Goal: Task Accomplishment & Management: Manage account settings

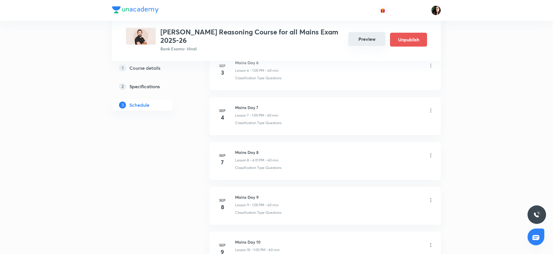
click at [359, 37] on button "Preview" at bounding box center [366, 39] width 37 height 14
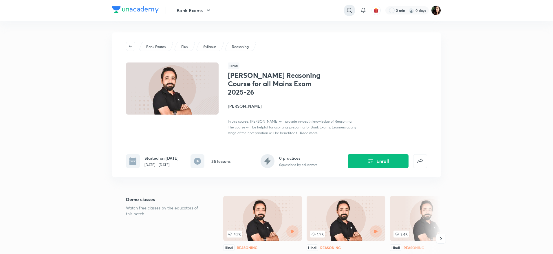
click at [346, 9] on icon at bounding box center [349, 10] width 7 height 7
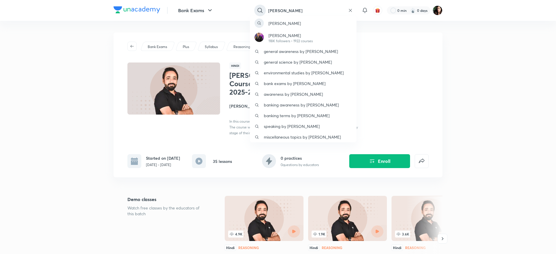
type input "abhijeet mishra"
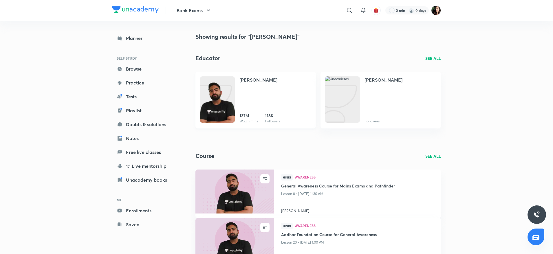
click at [212, 91] on img at bounding box center [217, 105] width 35 height 46
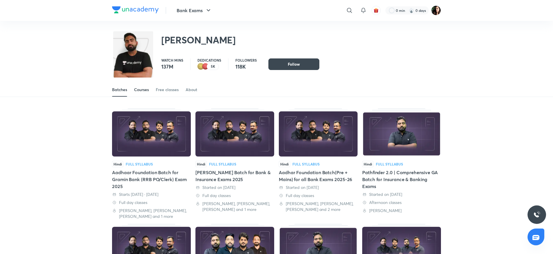
click at [138, 91] on div "Courses" at bounding box center [141, 90] width 15 height 6
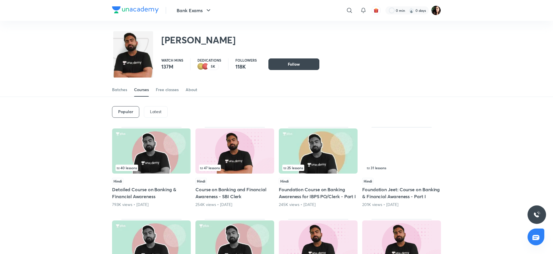
click at [151, 116] on div "Latest" at bounding box center [156, 112] width 24 height 12
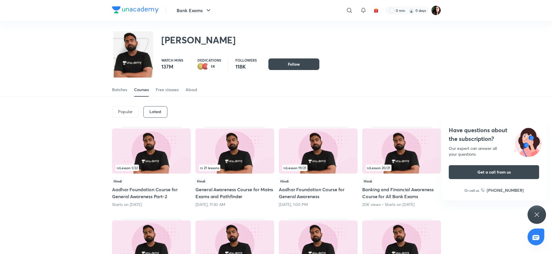
click at [216, 165] on span "21 lessons" at bounding box center [209, 168] width 21 height 6
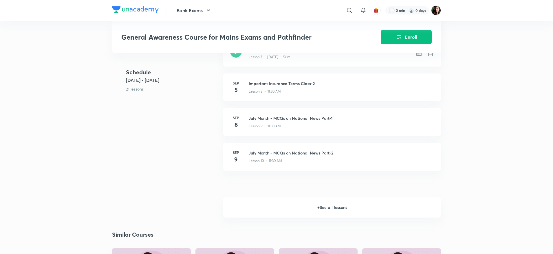
scroll to position [471, 0]
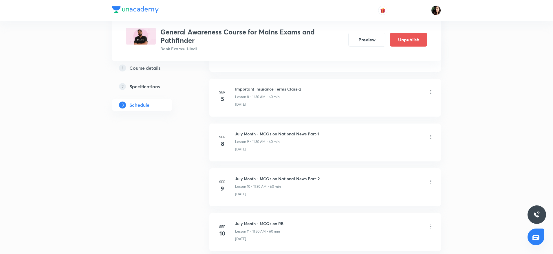
scroll to position [599, 0]
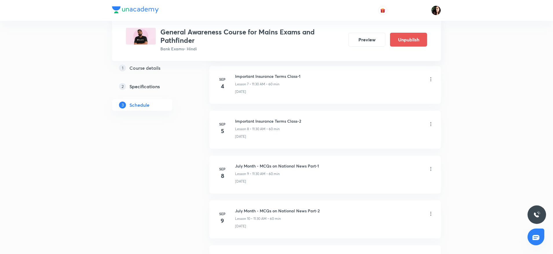
click at [430, 124] on icon at bounding box center [431, 124] width 6 height 6
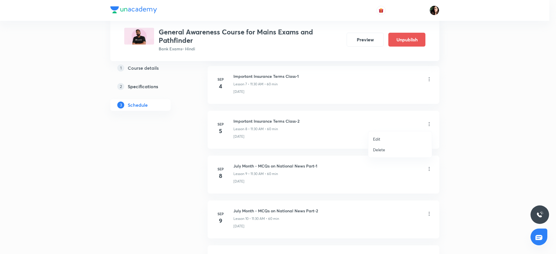
click at [379, 151] on p "Delete" at bounding box center [379, 150] width 12 height 6
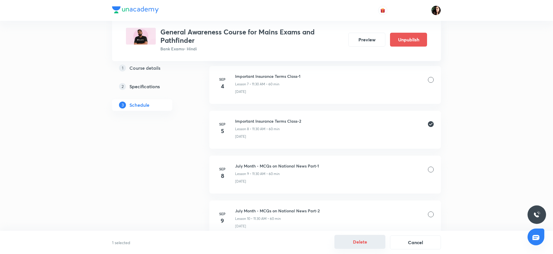
click at [360, 243] on button "Delete" at bounding box center [359, 242] width 51 height 14
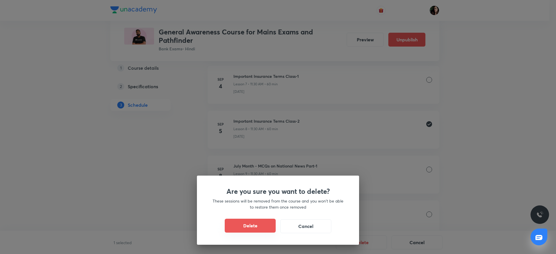
click at [268, 226] on button "Delete" at bounding box center [250, 226] width 51 height 14
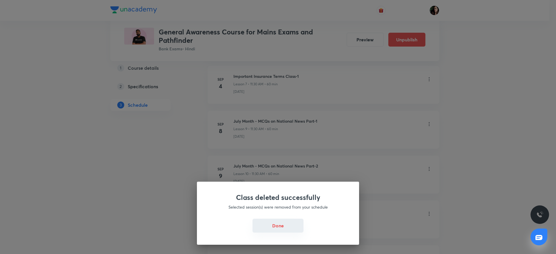
click at [271, 229] on button "Done" at bounding box center [277, 226] width 51 height 14
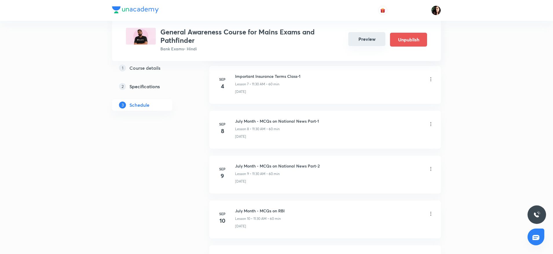
click at [362, 40] on button "Preview" at bounding box center [366, 39] width 37 height 14
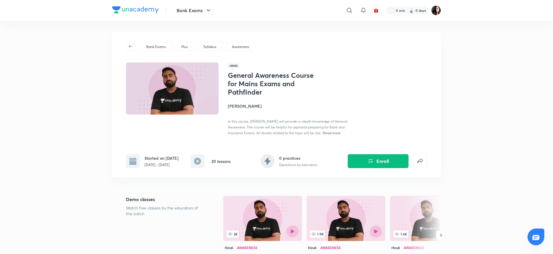
click at [248, 105] on h4 "Abhijeet Mishra" at bounding box center [293, 106] width 130 height 6
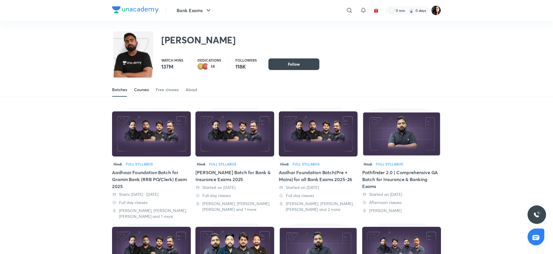
click at [142, 92] on div "Courses" at bounding box center [141, 90] width 15 height 6
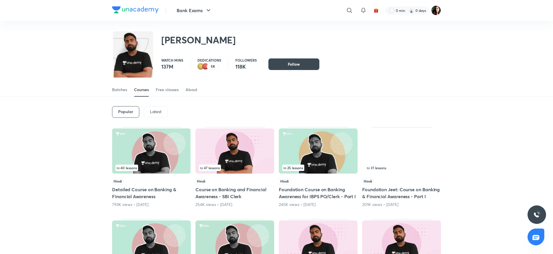
click at [157, 109] on p "Latest" at bounding box center [156, 111] width 12 height 5
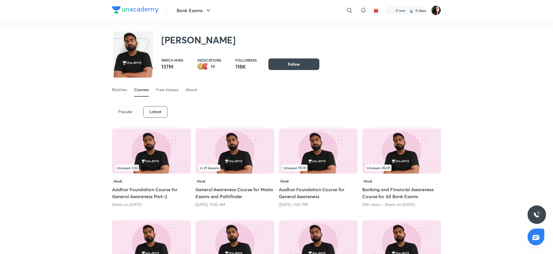
click at [216, 148] on img at bounding box center [234, 151] width 79 height 45
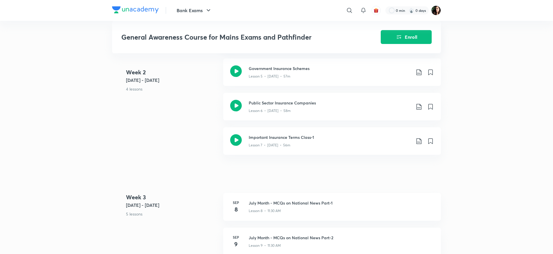
scroll to position [416, 0]
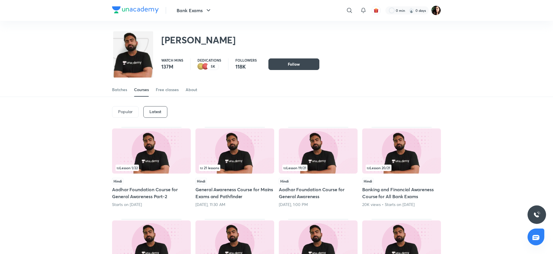
click at [306, 169] on span "Lesson 19 / 21" at bounding box center [294, 167] width 23 height 3
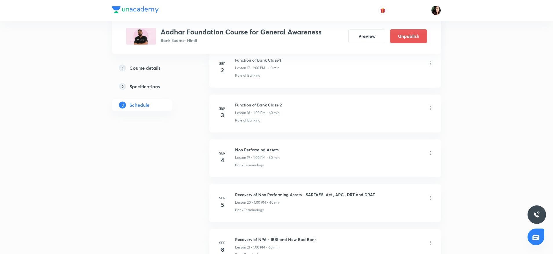
scroll to position [1064, 0]
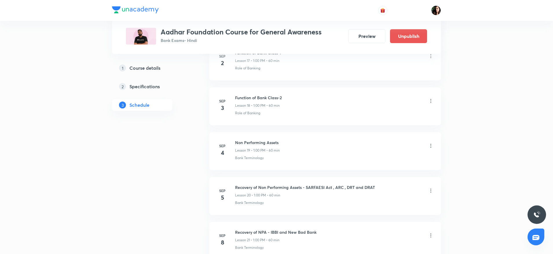
click at [429, 192] on icon at bounding box center [431, 191] width 6 height 6
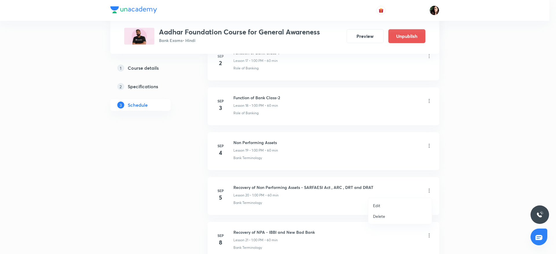
click at [393, 216] on li "Delete" at bounding box center [399, 216] width 63 height 11
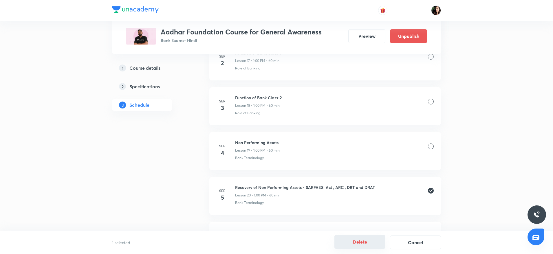
click at [355, 242] on button "Delete" at bounding box center [359, 242] width 51 height 14
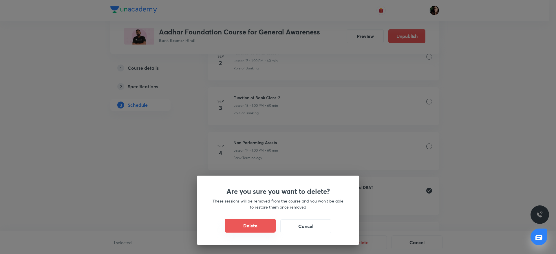
click at [265, 222] on button "Delete" at bounding box center [250, 226] width 51 height 14
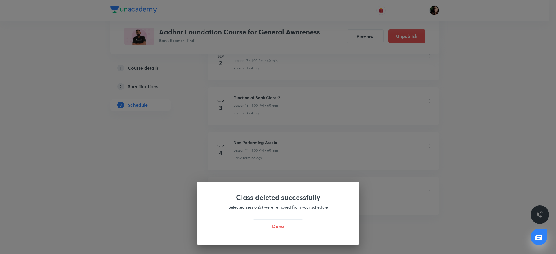
drag, startPoint x: 265, startPoint y: 222, endPoint x: 463, endPoint y: 245, distance: 199.0
click at [463, 245] on div "Class deleted successfully Selected session(s) were removed from your schedule …" at bounding box center [278, 127] width 556 height 254
